Goal: Task Accomplishment & Management: Use online tool/utility

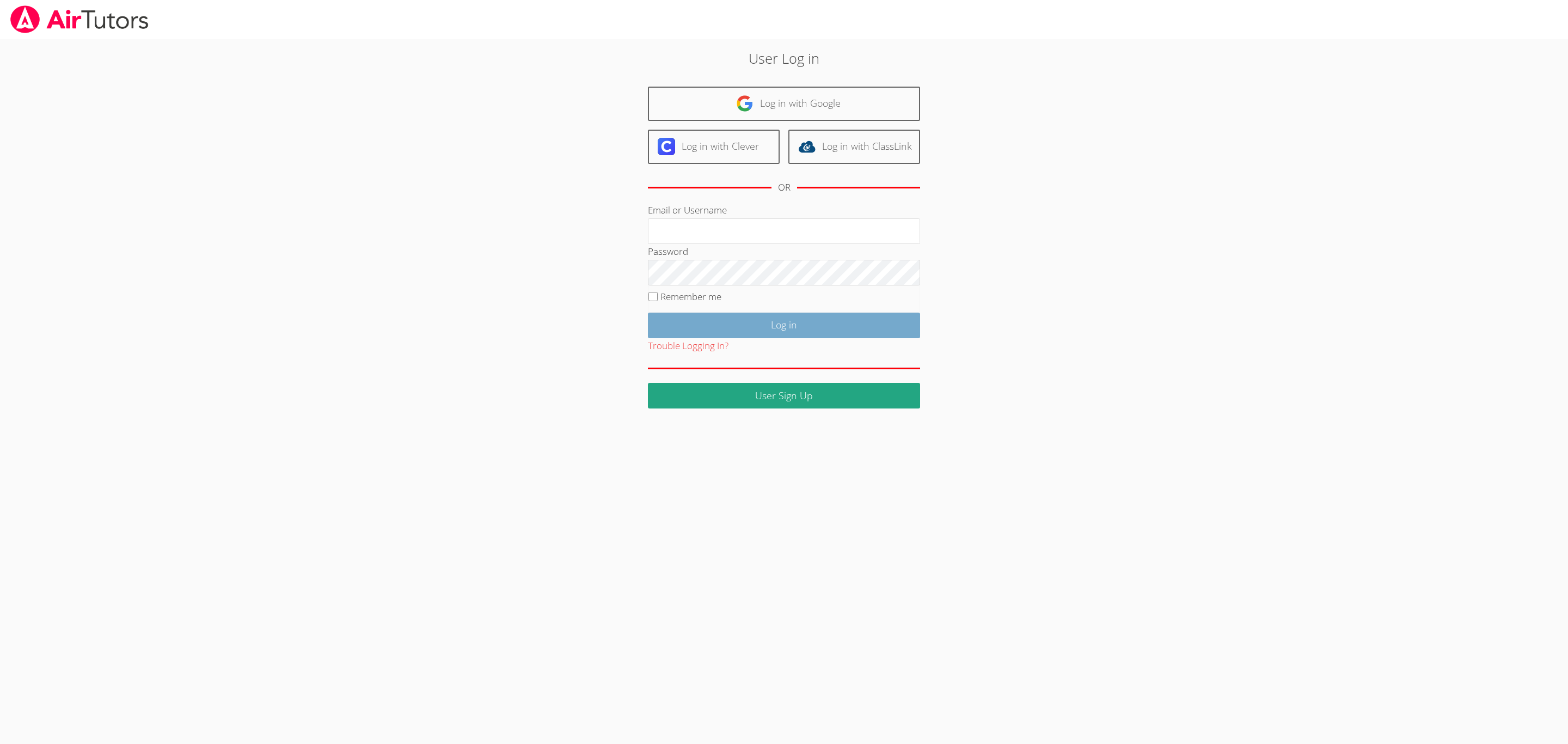
type input "[EMAIL_ADDRESS][DOMAIN_NAME]"
click at [816, 332] on input "Log in" at bounding box center [784, 325] width 272 height 25
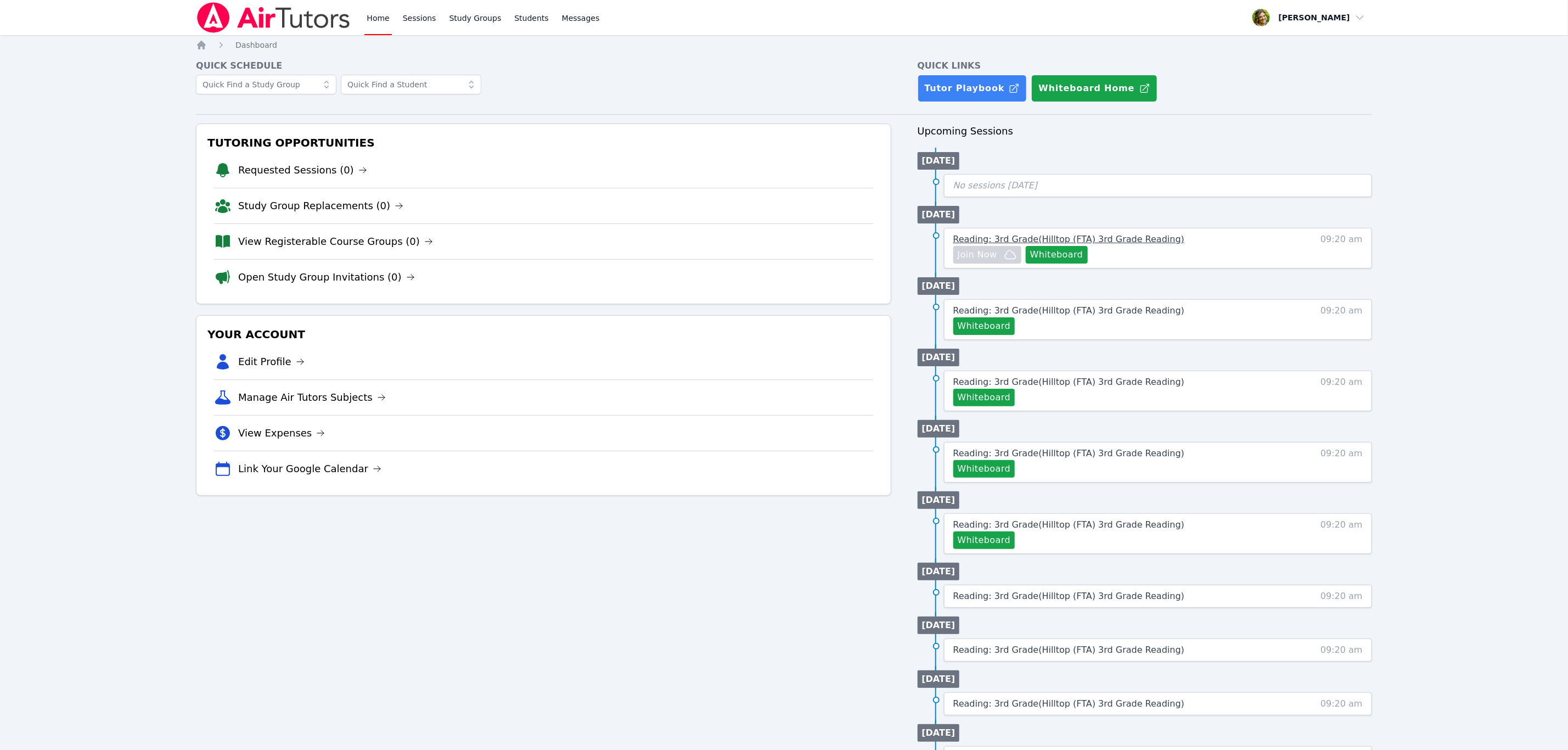
click at [1135, 243] on span "Reading: 3rd Grade ( Hilltop (FTA) 3rd Grade Reading )" at bounding box center [1069, 239] width 232 height 10
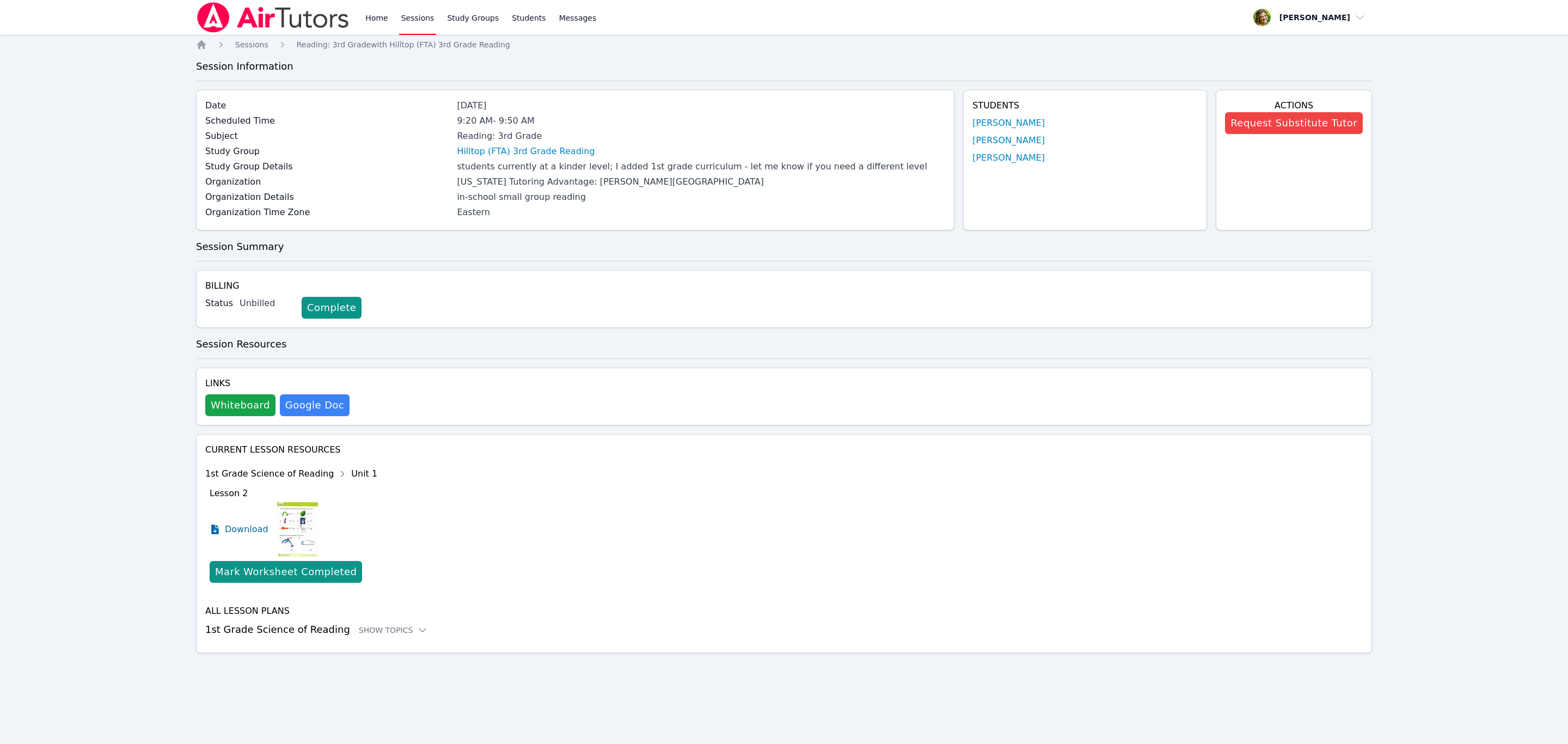
click at [408, 11] on link "Sessions" at bounding box center [417, 17] width 38 height 35
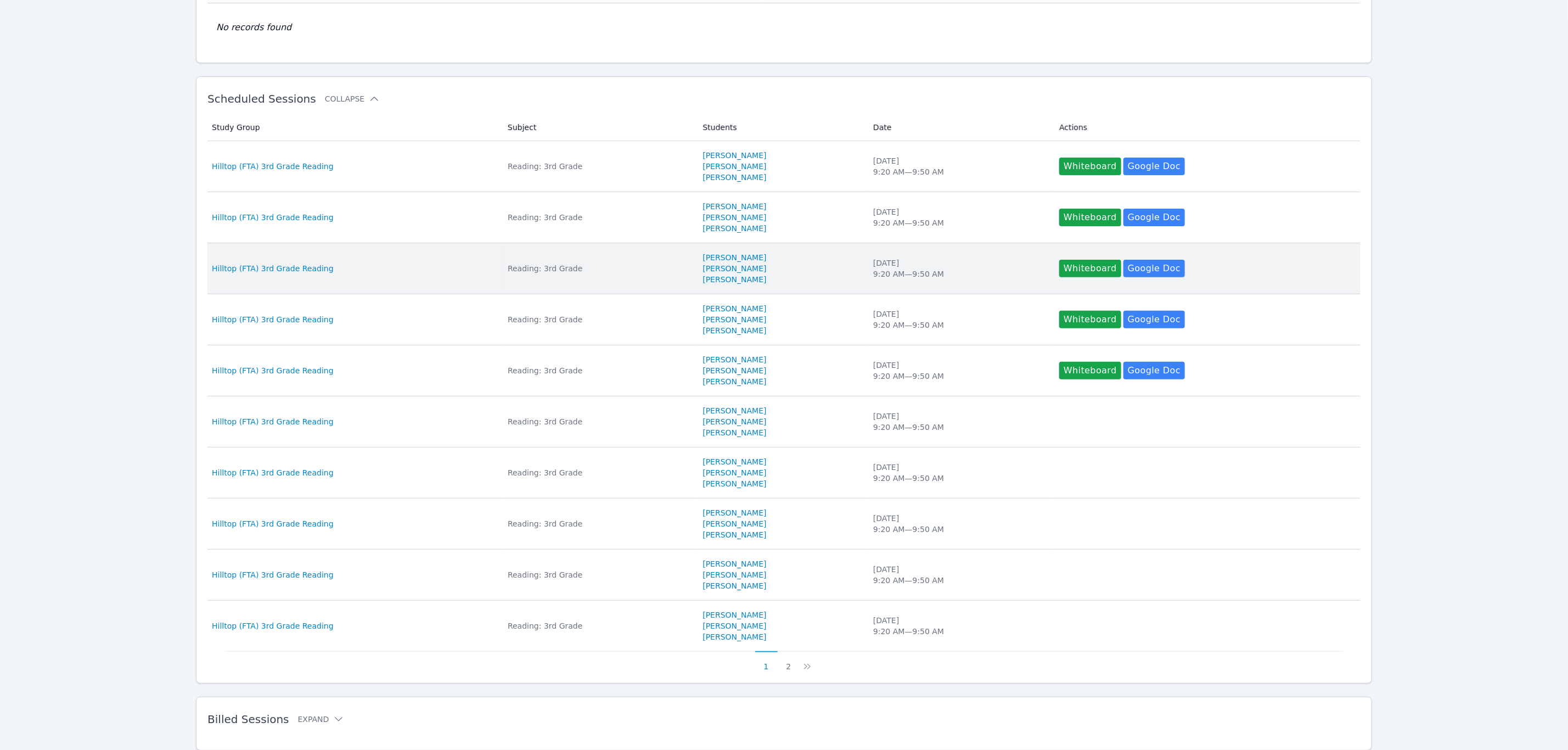
scroll to position [153, 0]
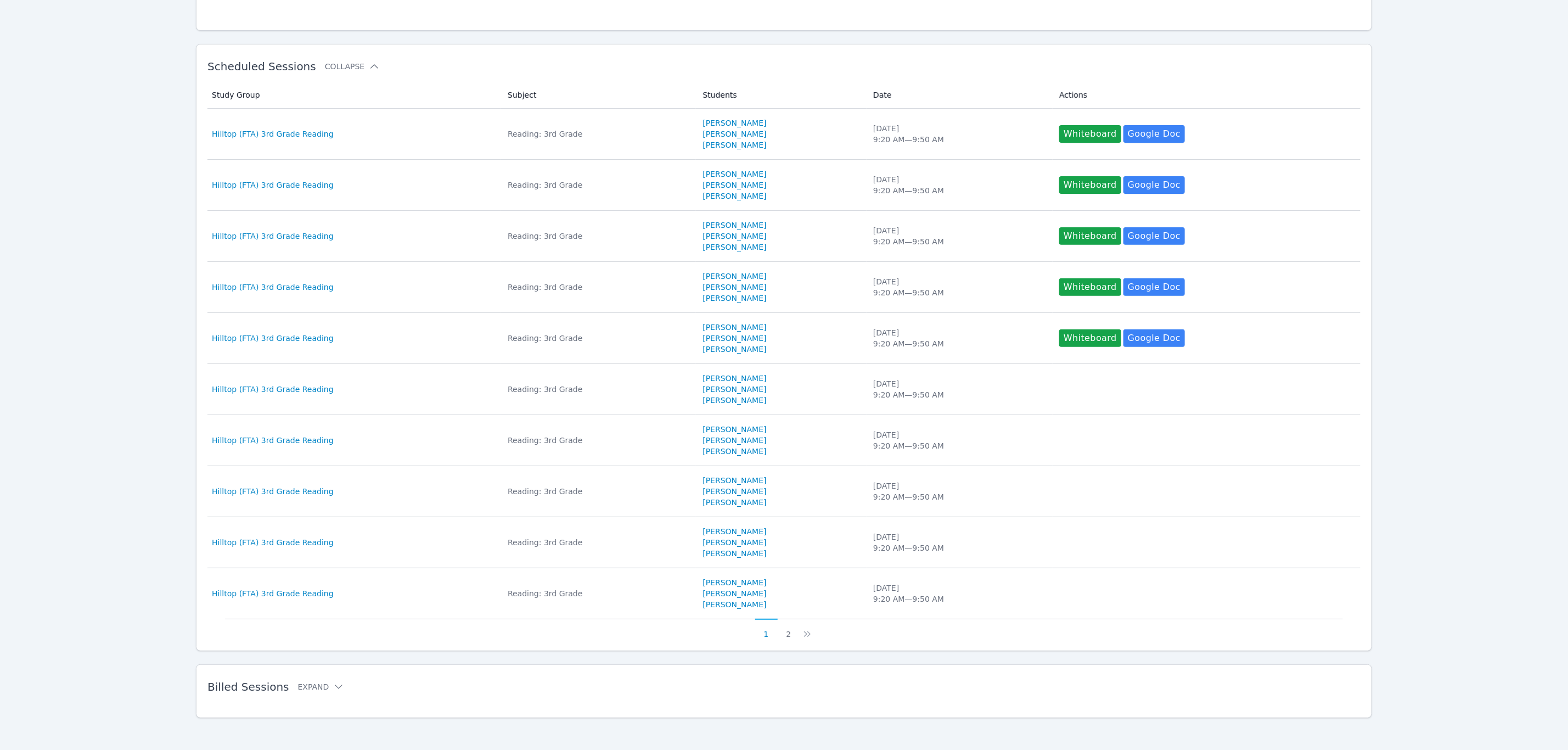
click at [354, 686] on h2 "Billed Sessions Expand" at bounding box center [767, 686] width 1118 height 13
click at [333, 683] on icon at bounding box center [338, 686] width 11 height 11
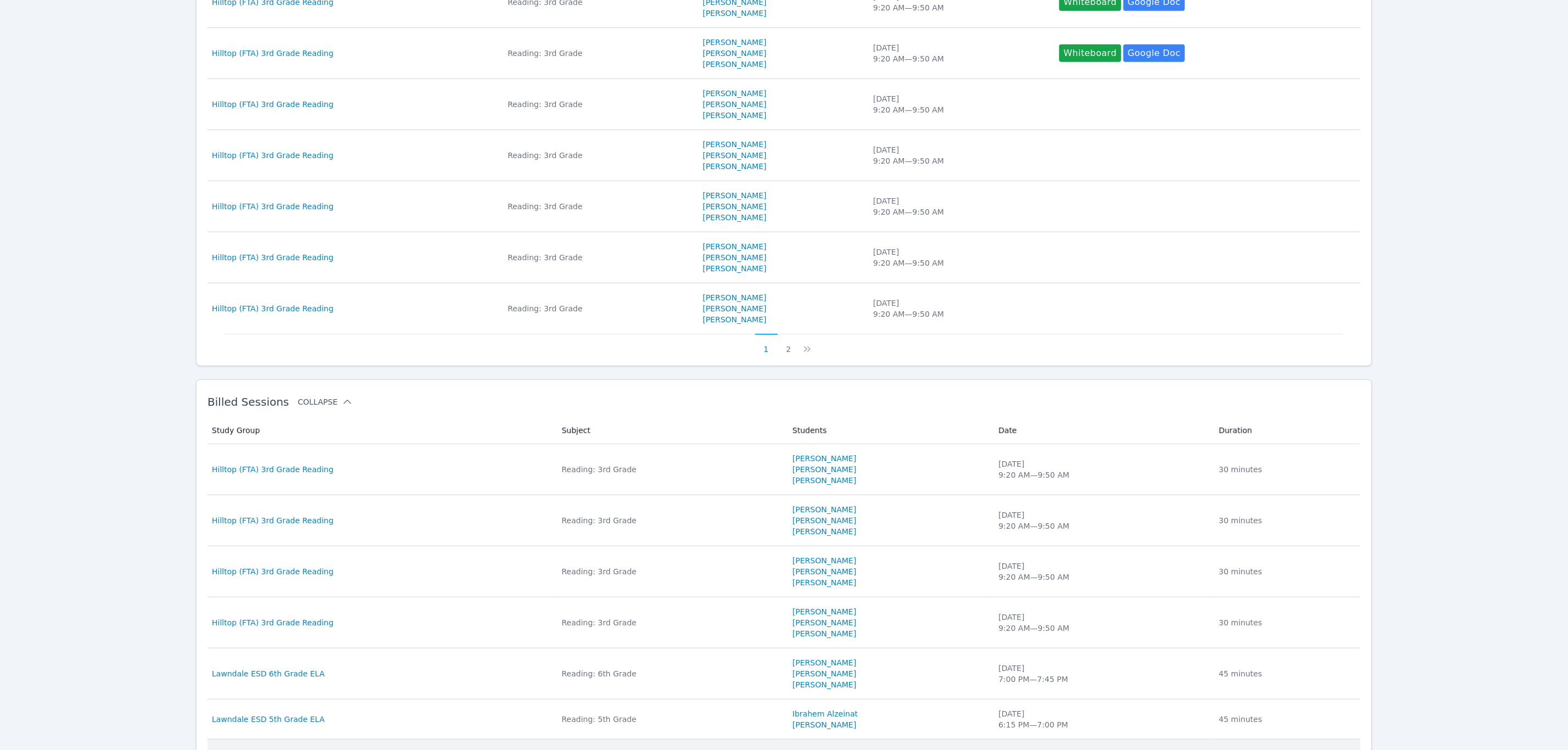
scroll to position [565, 0]
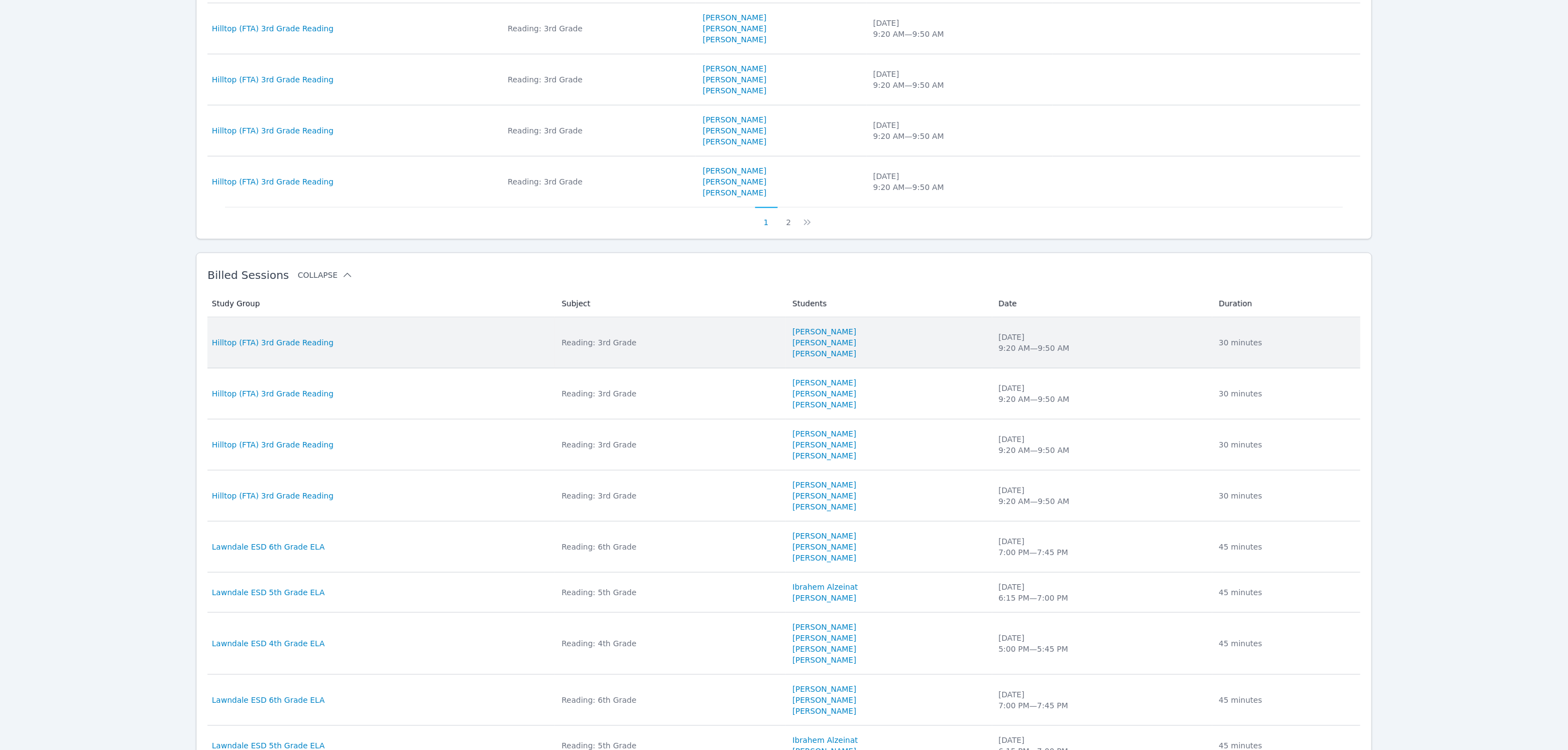
click at [466, 337] on div "Hilltop (FTA) 3rd Grade Reading" at bounding box center [380, 342] width 336 height 11
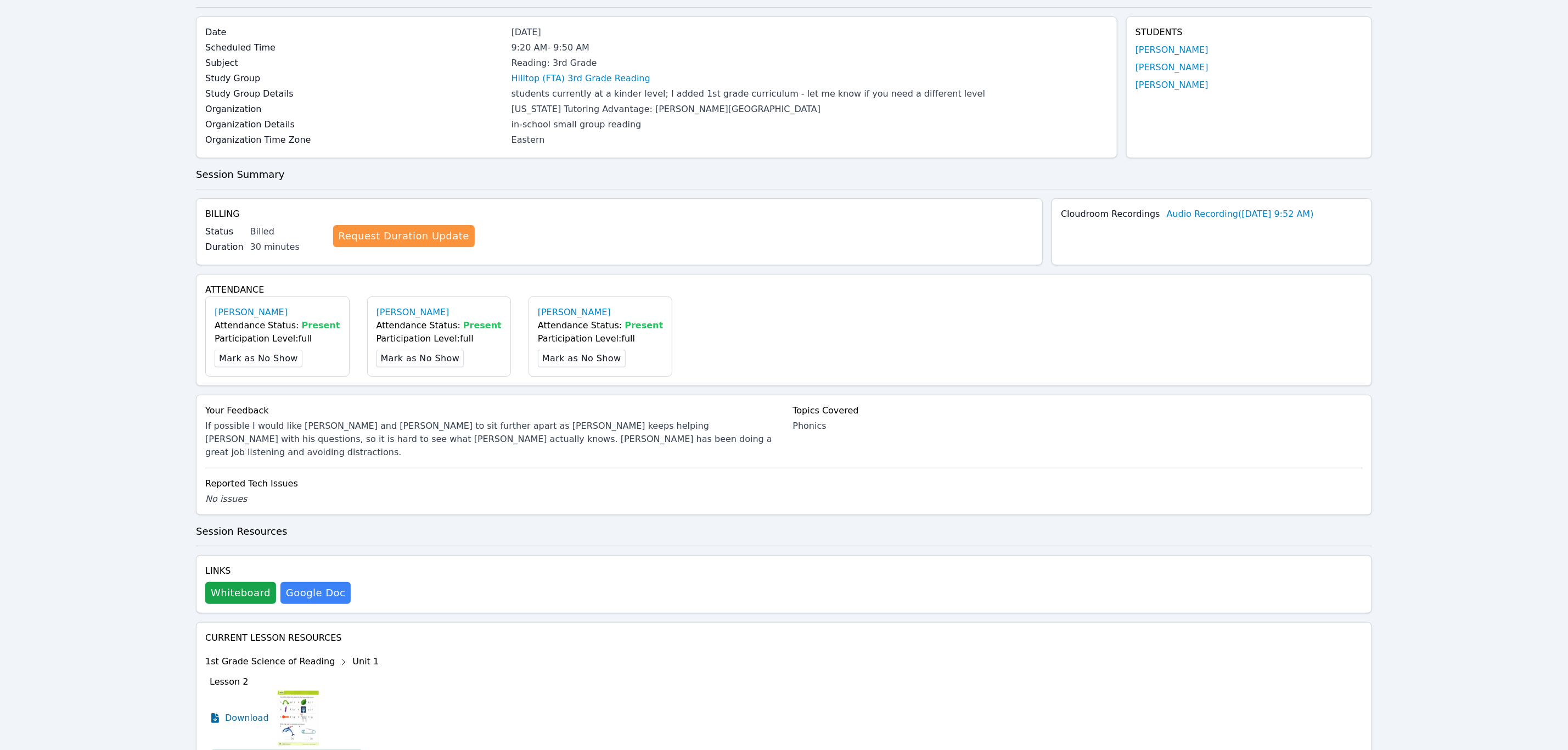
scroll to position [165, 0]
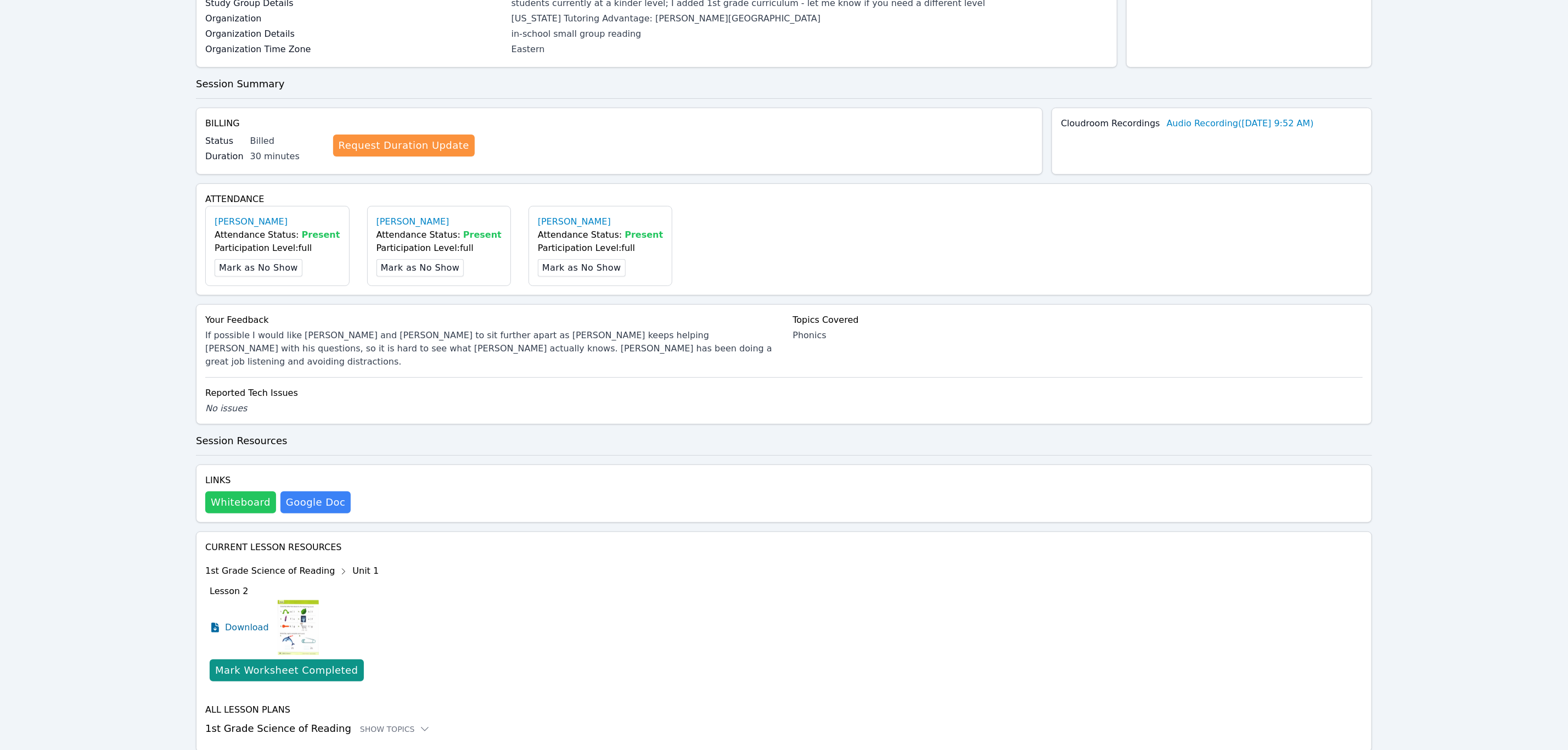
click at [257, 491] on button "Whiteboard" at bounding box center [240, 502] width 70 height 22
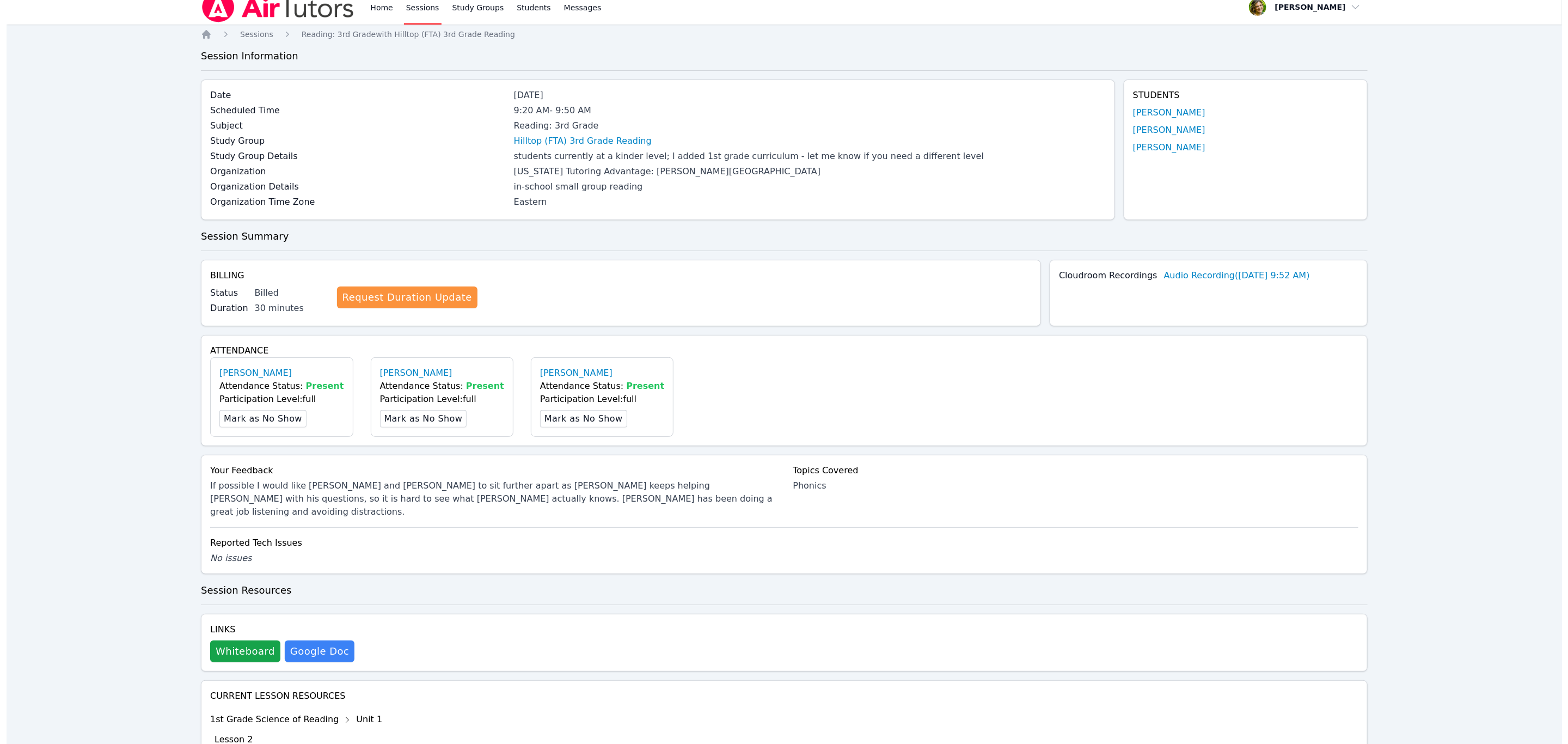
scroll to position [0, 0]
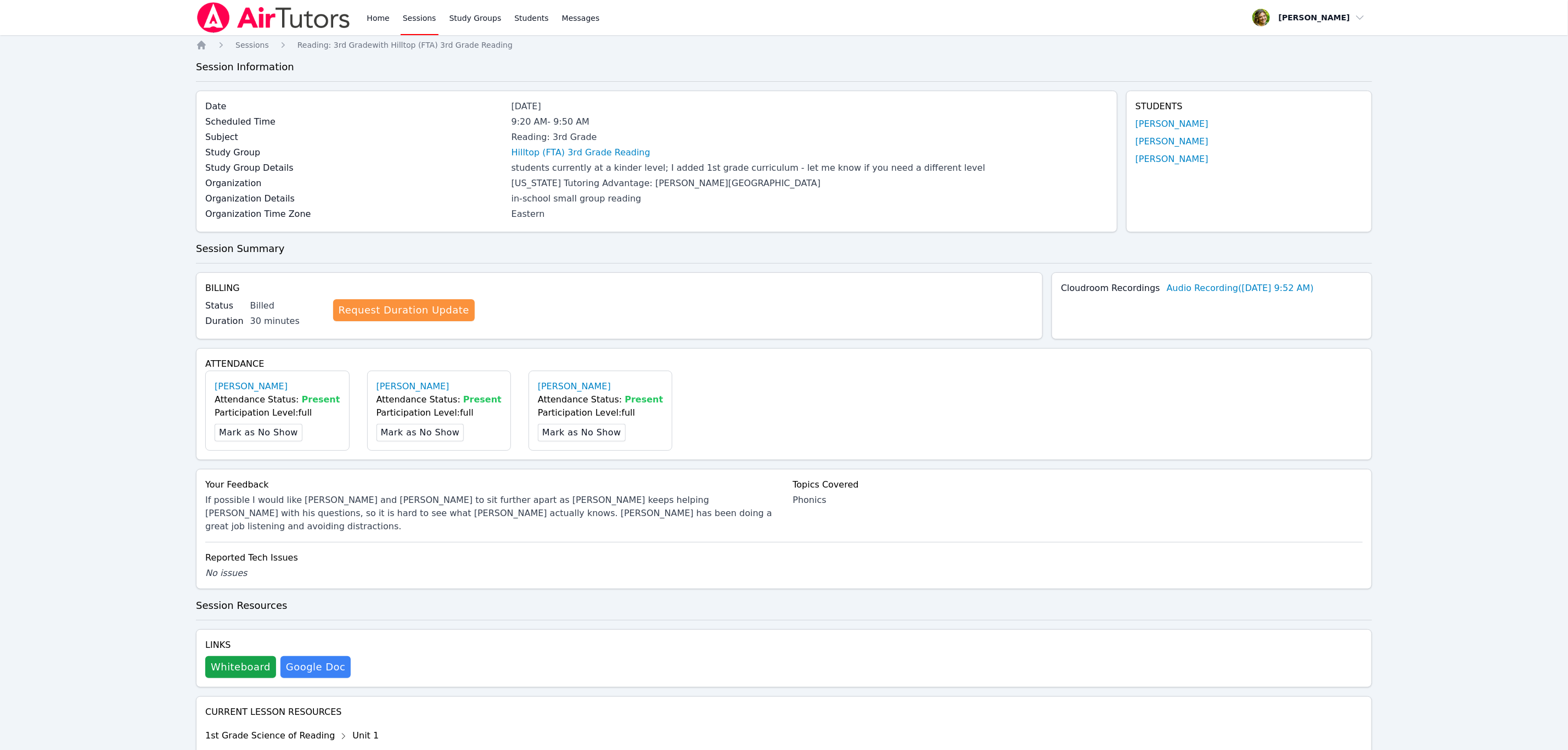
click at [245, 12] on img at bounding box center [273, 18] width 156 height 31
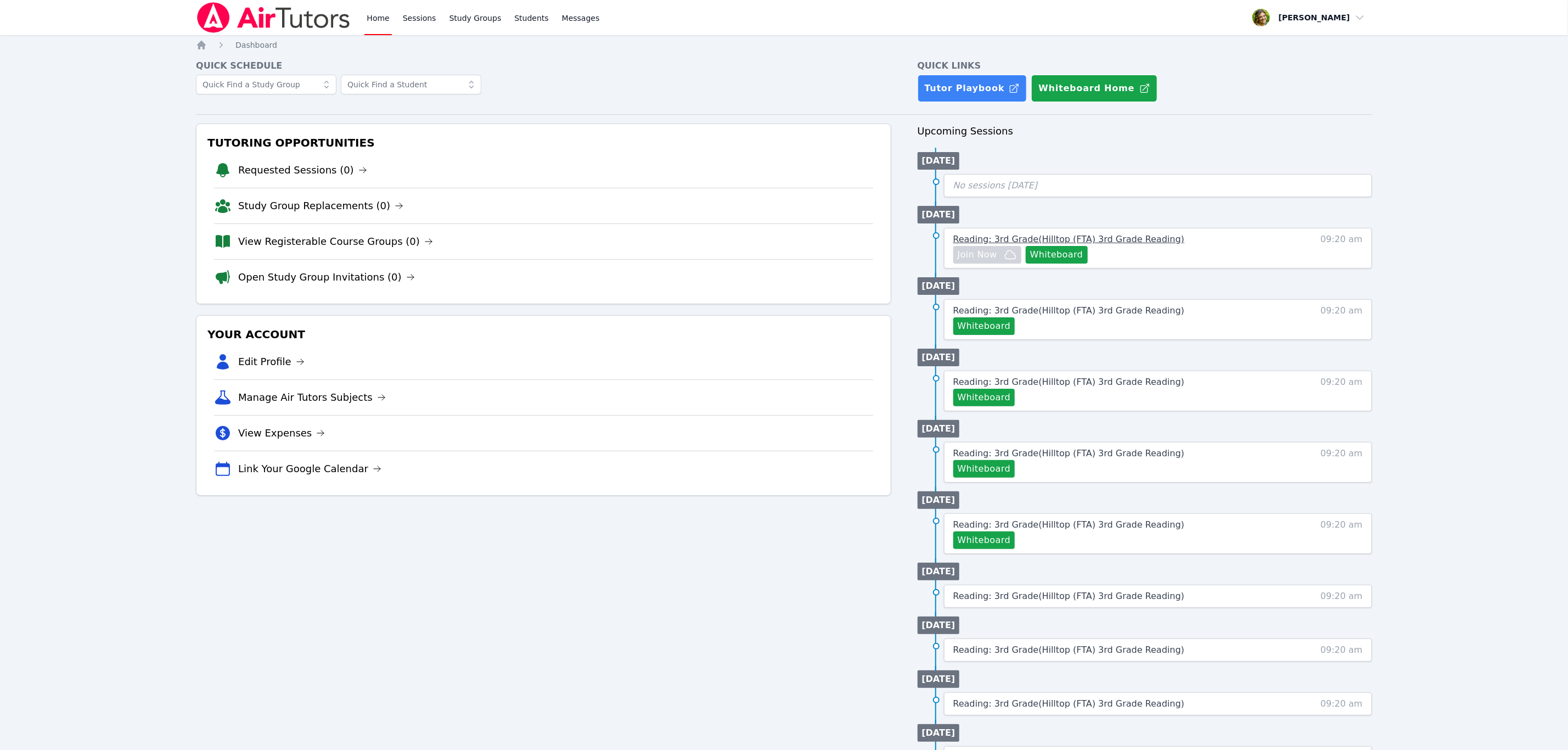
click at [1119, 243] on span "Reading: 3rd Grade ( Hilltop (FTA) 3rd Grade Reading )" at bounding box center [1069, 239] width 232 height 10
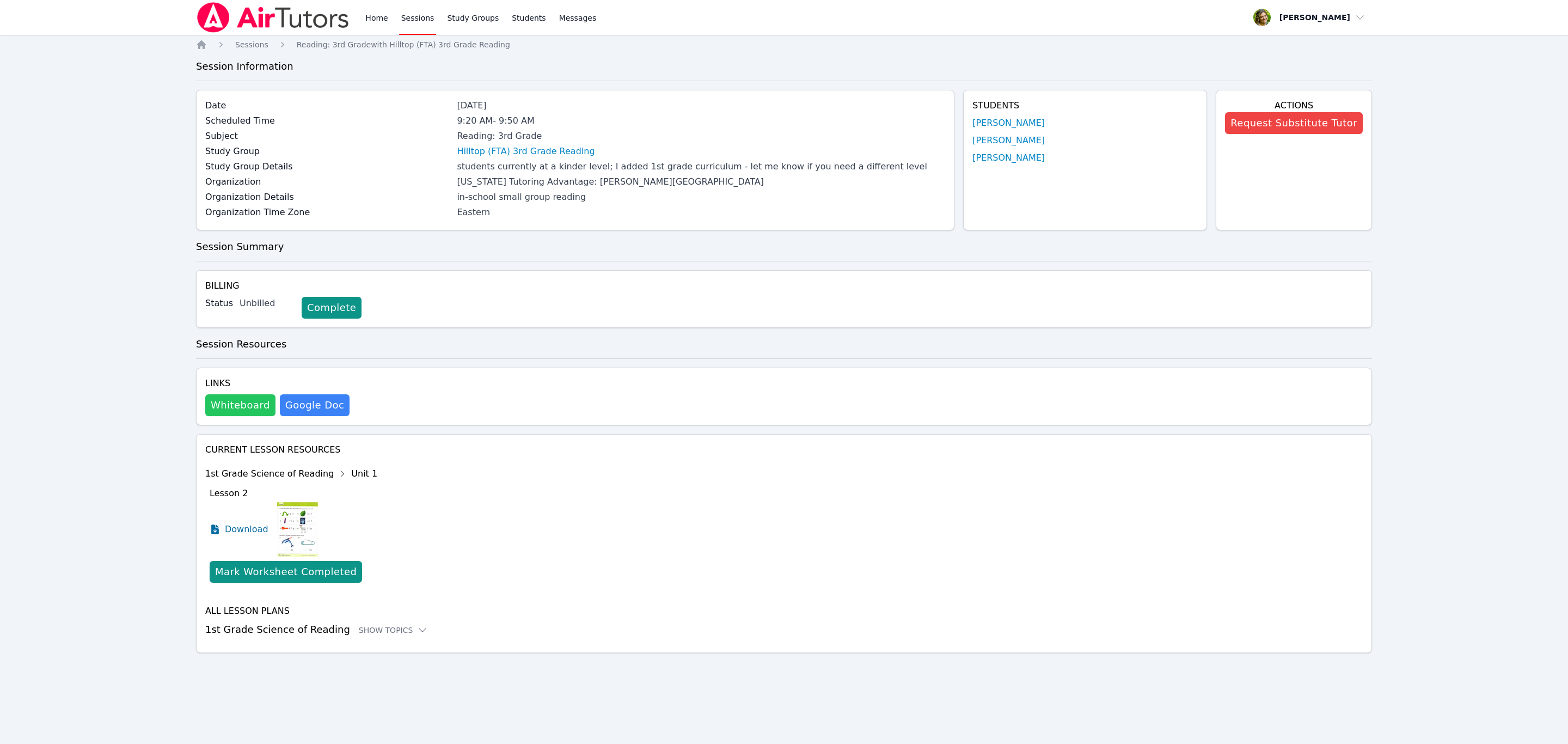
click at [237, 397] on button "Whiteboard" at bounding box center [240, 405] width 70 height 22
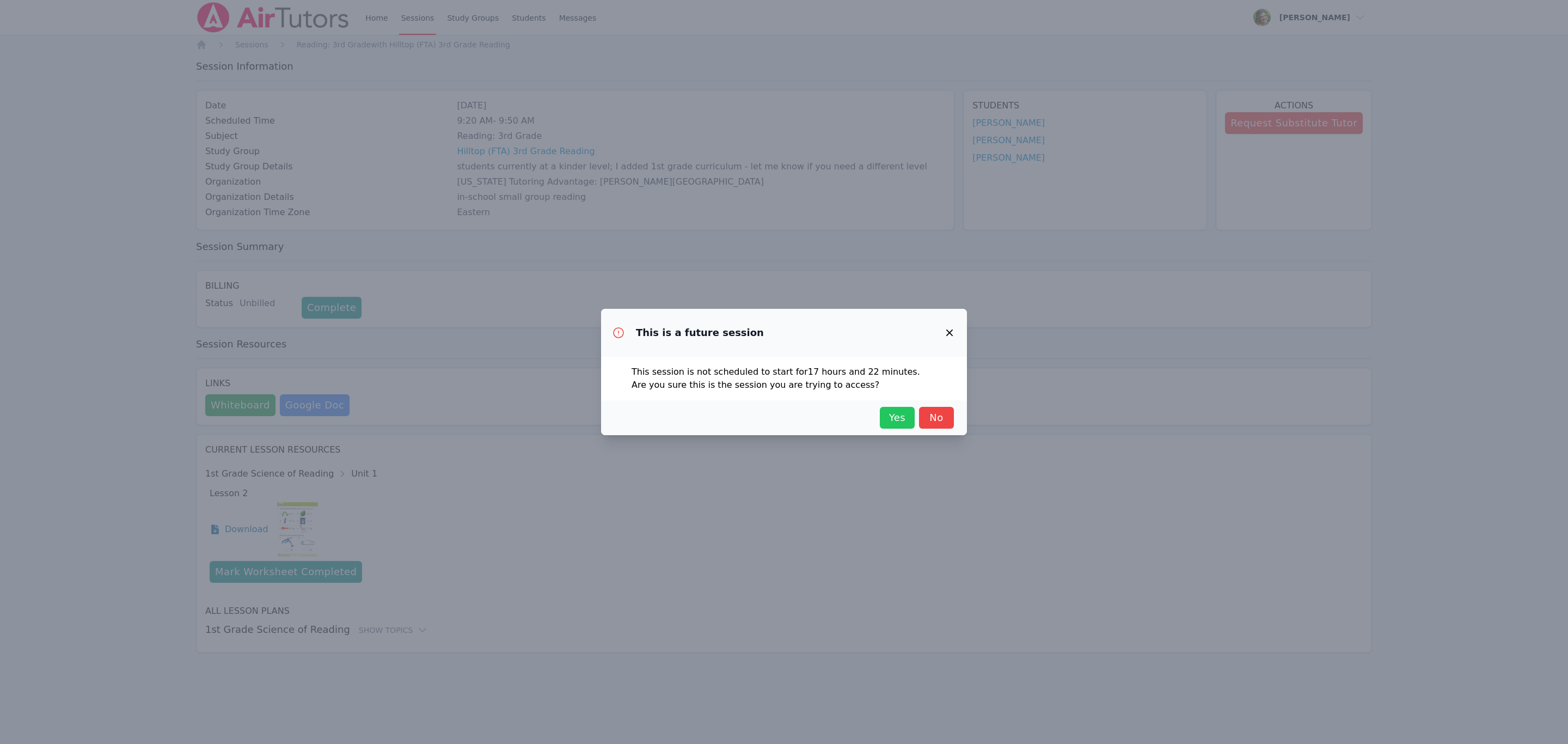
click at [890, 414] on span "Yes" at bounding box center [897, 418] width 24 height 15
